Goal: Transaction & Acquisition: Purchase product/service

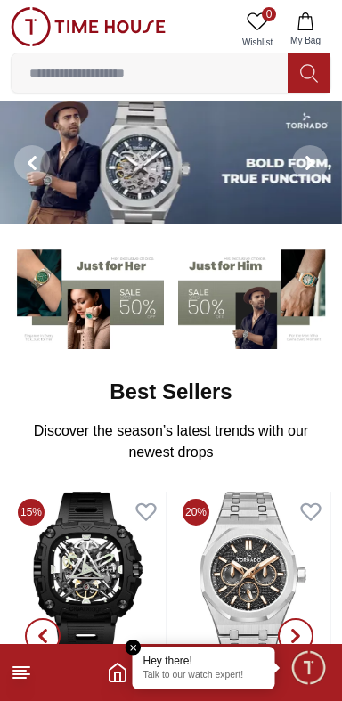
click at [117, 312] on img at bounding box center [87, 296] width 153 height 107
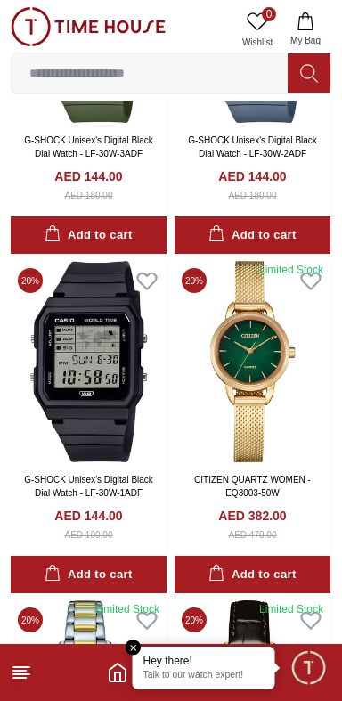
scroll to position [2296, 0]
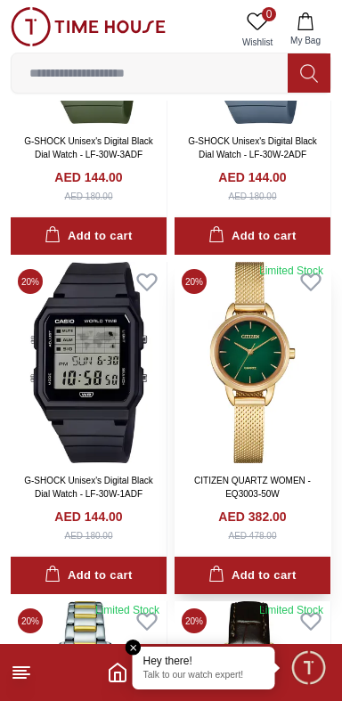
click at [245, 355] on img at bounding box center [253, 362] width 156 height 200
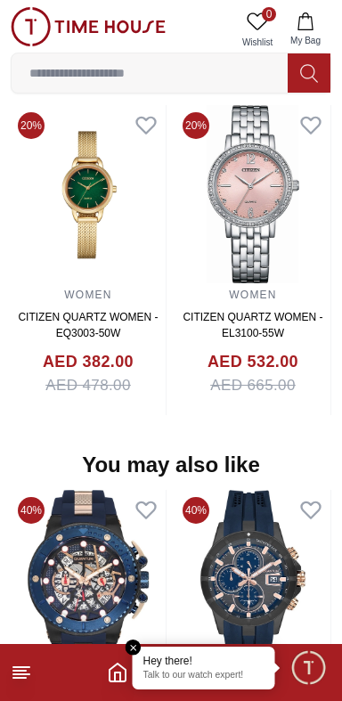
scroll to position [1569, 0]
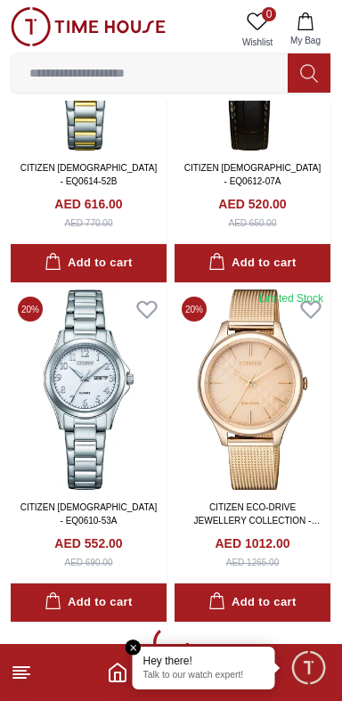
scroll to position [2955, 0]
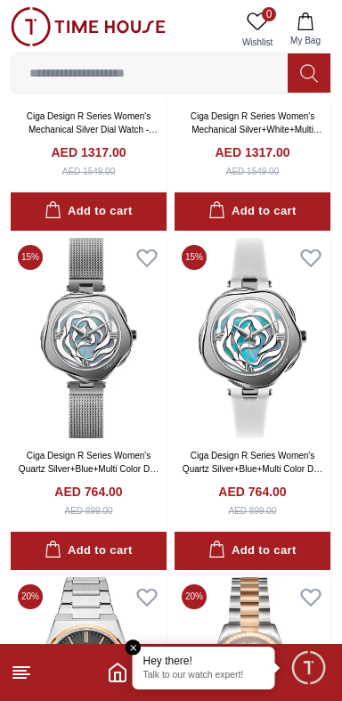
scroll to position [3678, 0]
